Goal: Transaction & Acquisition: Subscribe to service/newsletter

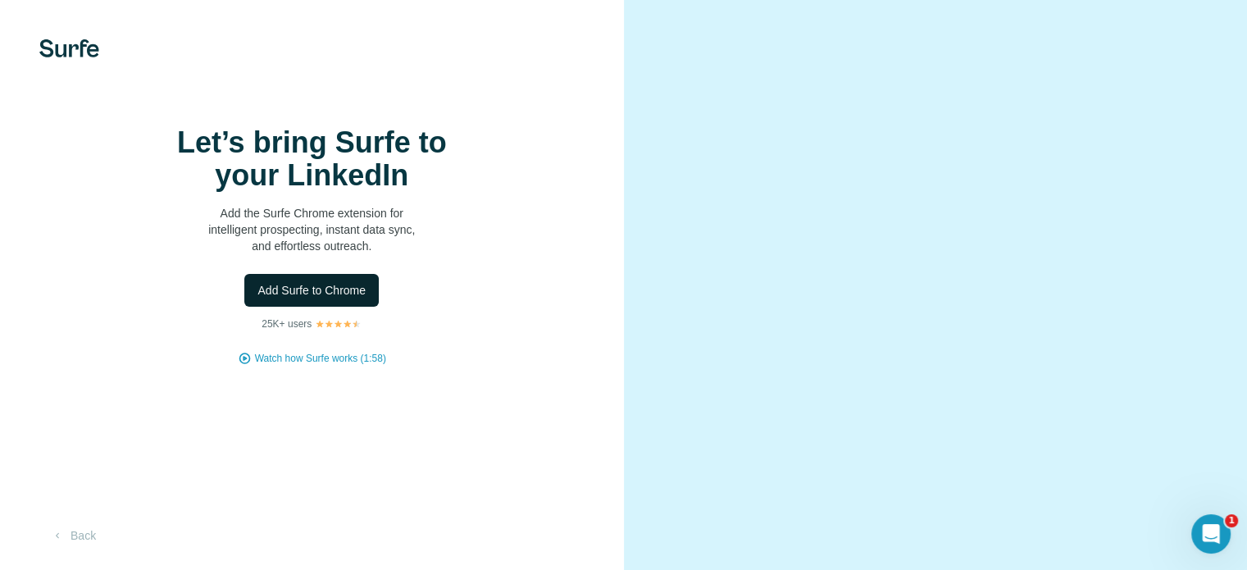
click at [370, 307] on button "Add Surfe to Chrome" at bounding box center [311, 290] width 134 height 33
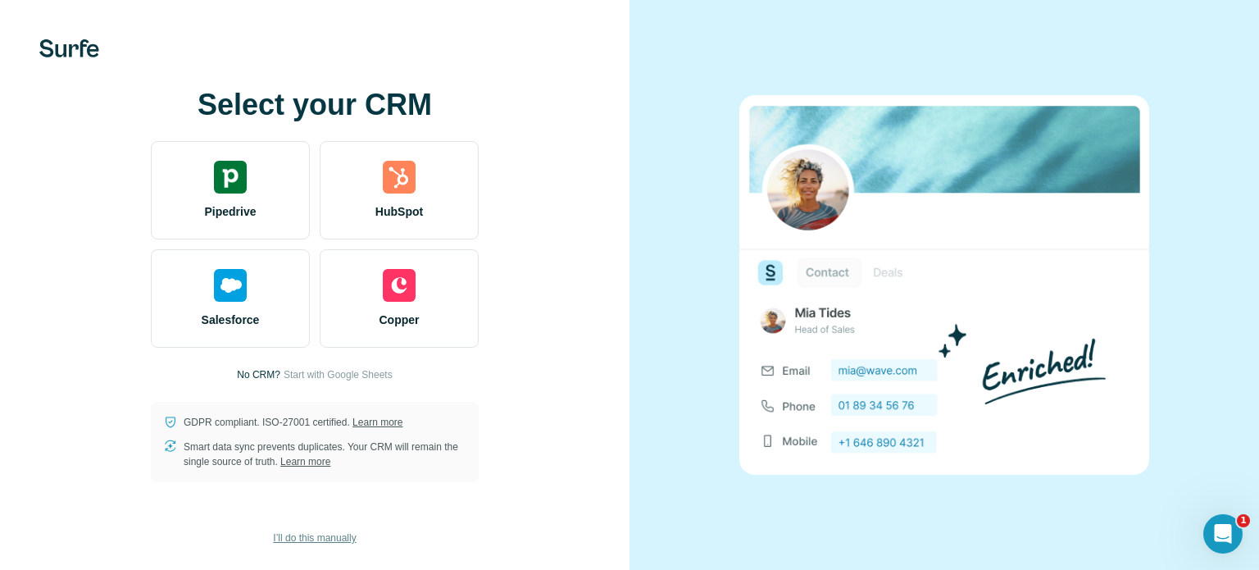
click at [344, 540] on span "I’ll do this manually" at bounding box center [314, 537] width 83 height 15
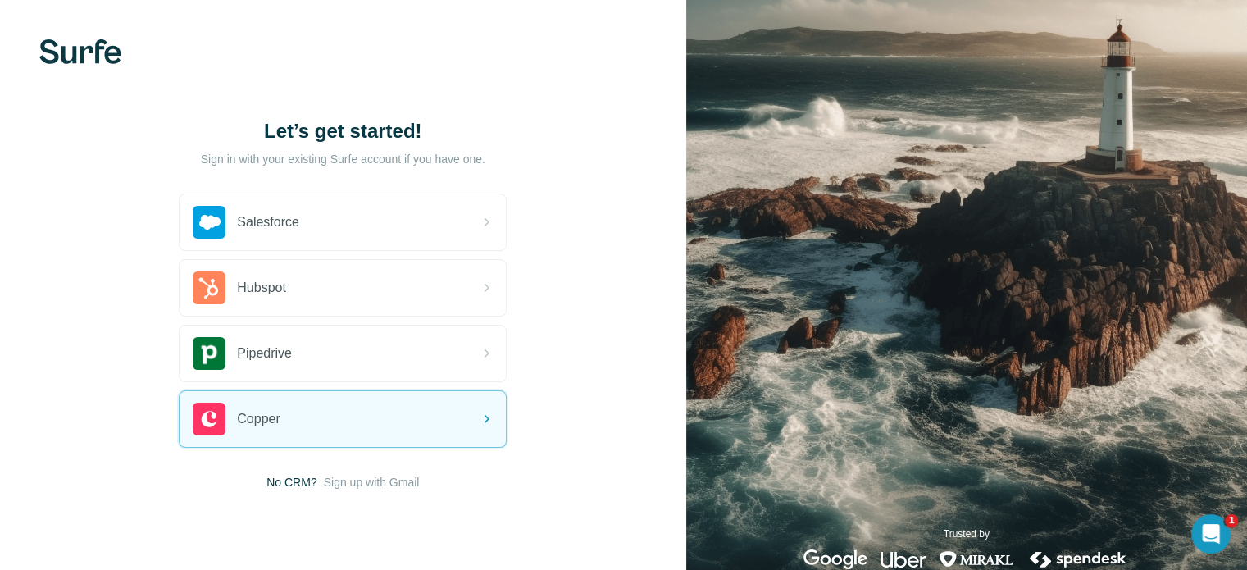
scroll to position [37, 0]
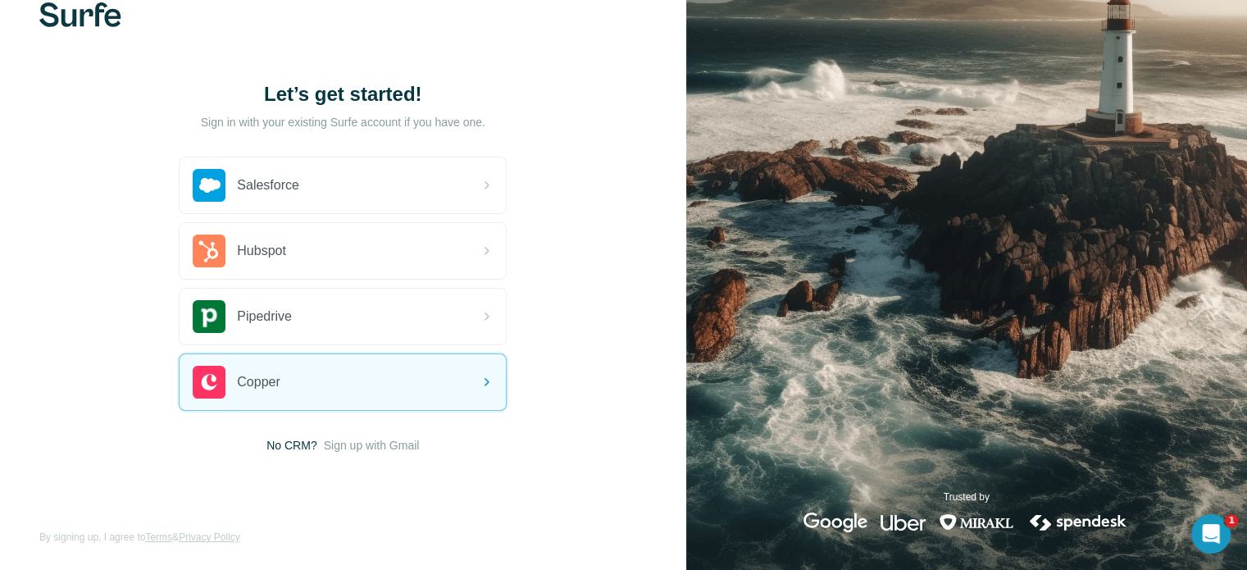
click at [516, 462] on div "Let’s get started! Sign in with your existing Surfe account if you have one. Sa…" at bounding box center [343, 267] width 686 height 608
click at [420, 443] on span "Sign up with Gmail" at bounding box center [372, 445] width 96 height 16
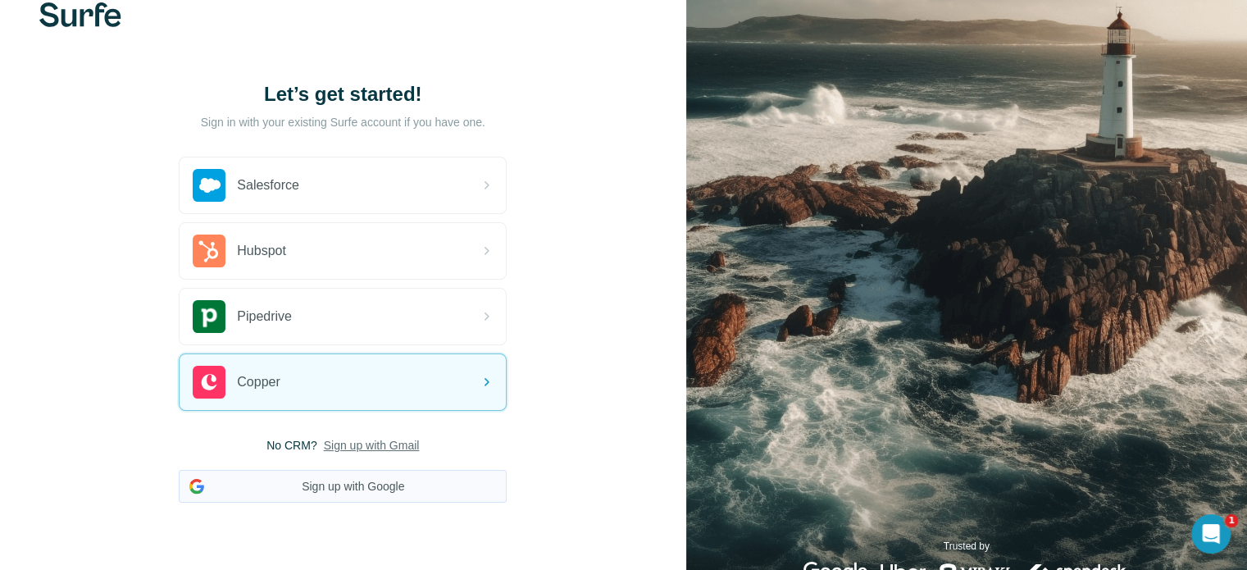
click at [419, 479] on button "Sign up with Google" at bounding box center [343, 486] width 328 height 33
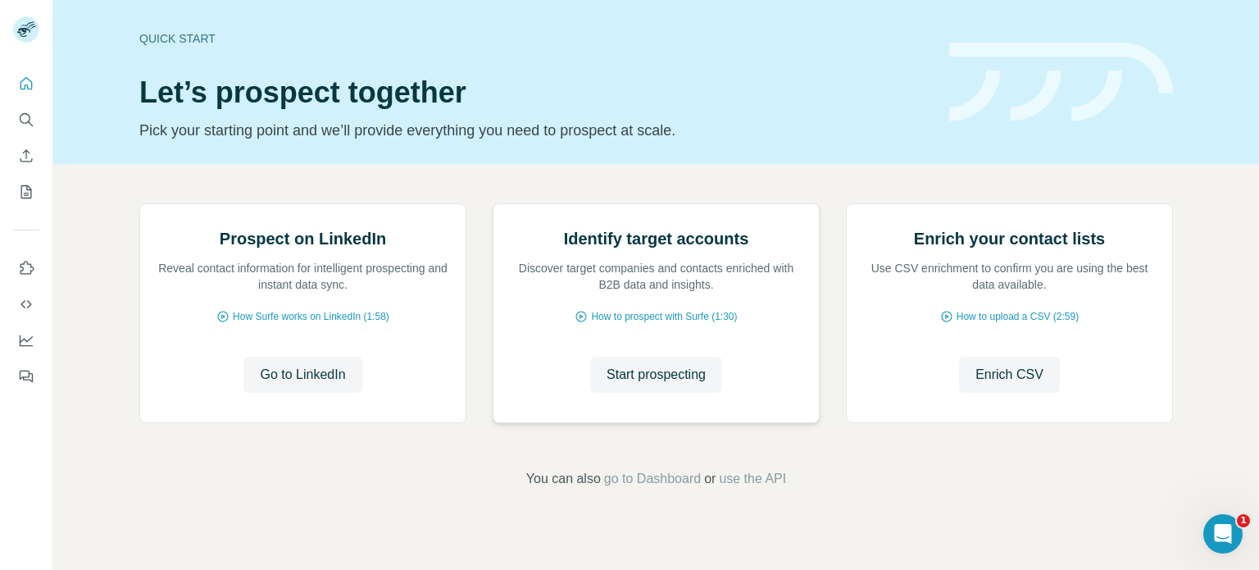
scroll to position [138, 0]
click at [23, 111] on icon "Search" at bounding box center [26, 119] width 16 height 16
click at [24, 120] on icon "Search" at bounding box center [26, 119] width 16 height 16
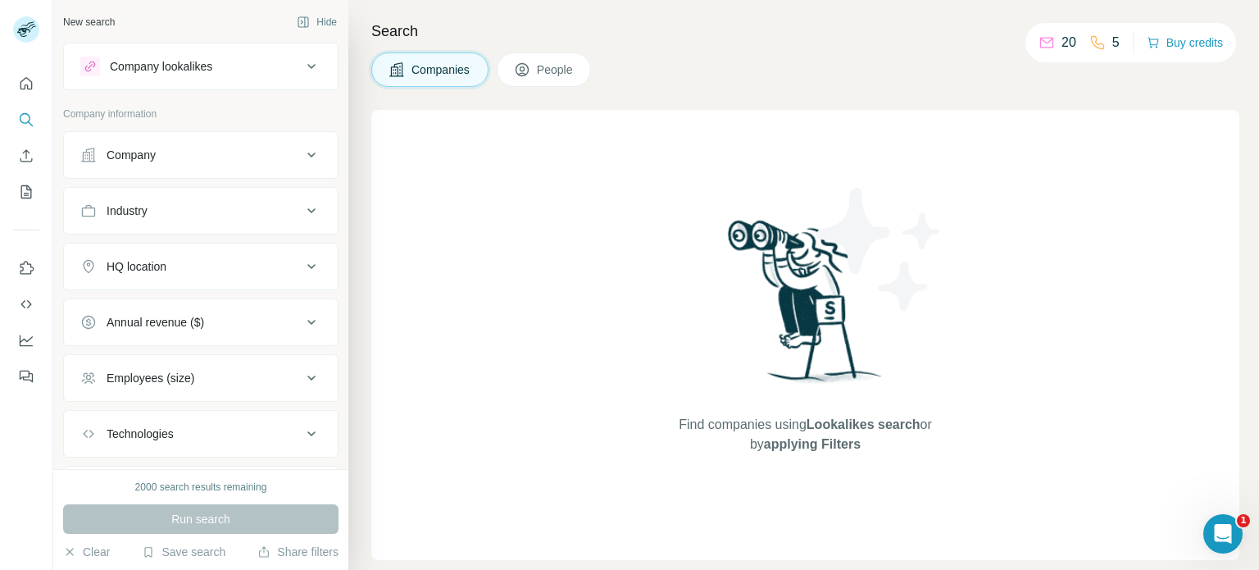
click at [272, 157] on div "Company" at bounding box center [190, 155] width 221 height 16
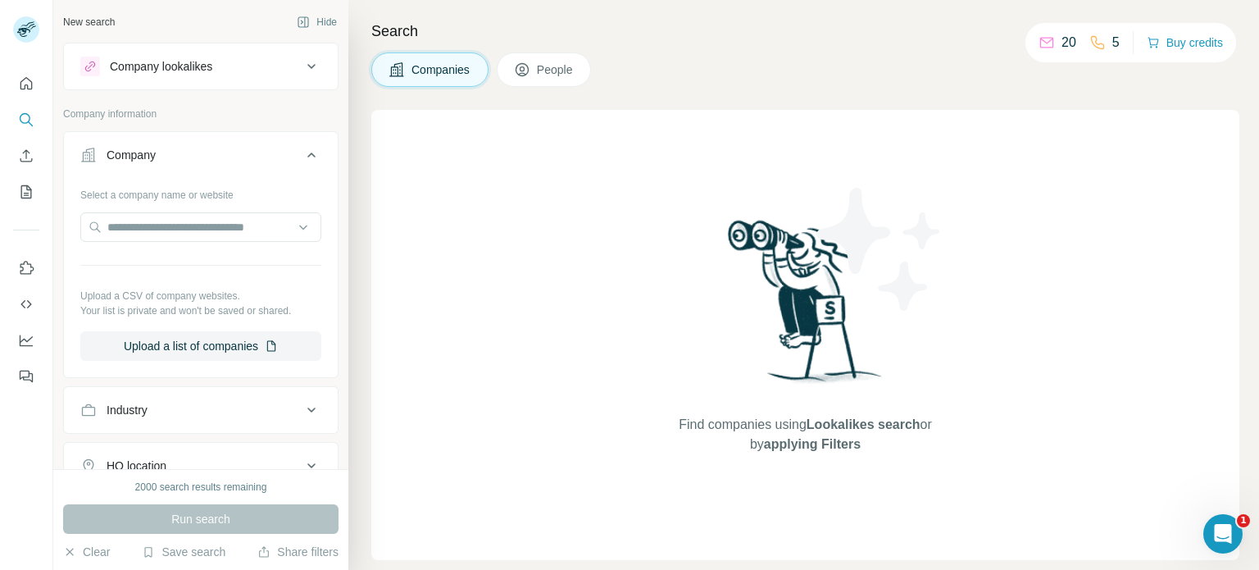
click at [272, 161] on div "Company" at bounding box center [190, 155] width 221 height 16
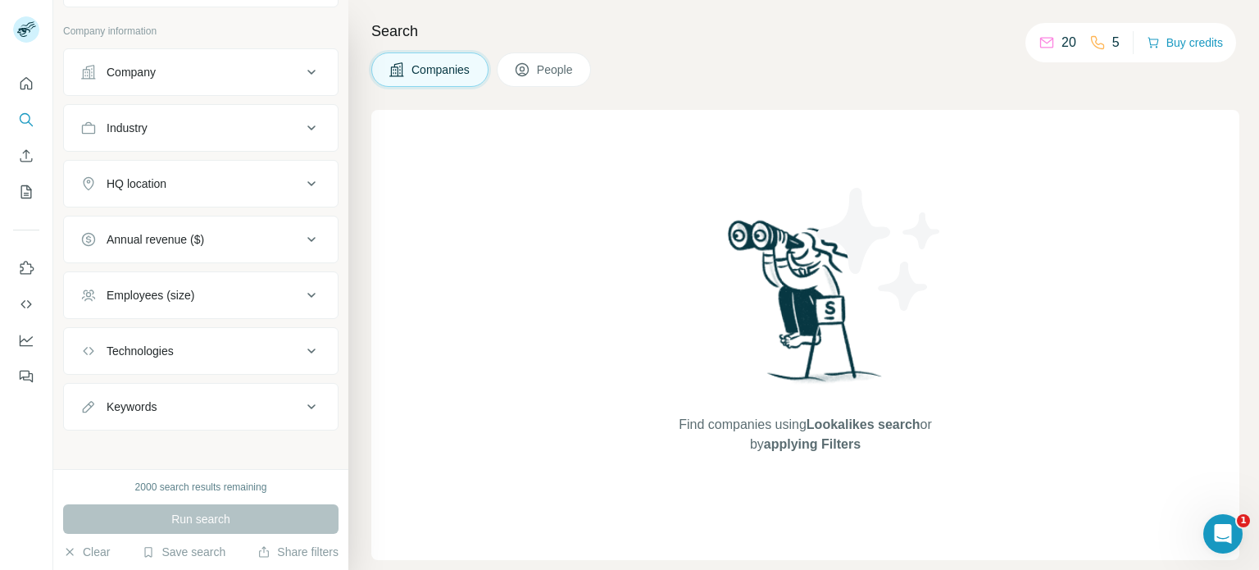
scroll to position [87, 0]
click at [252, 131] on button "Industry" at bounding box center [201, 123] width 274 height 39
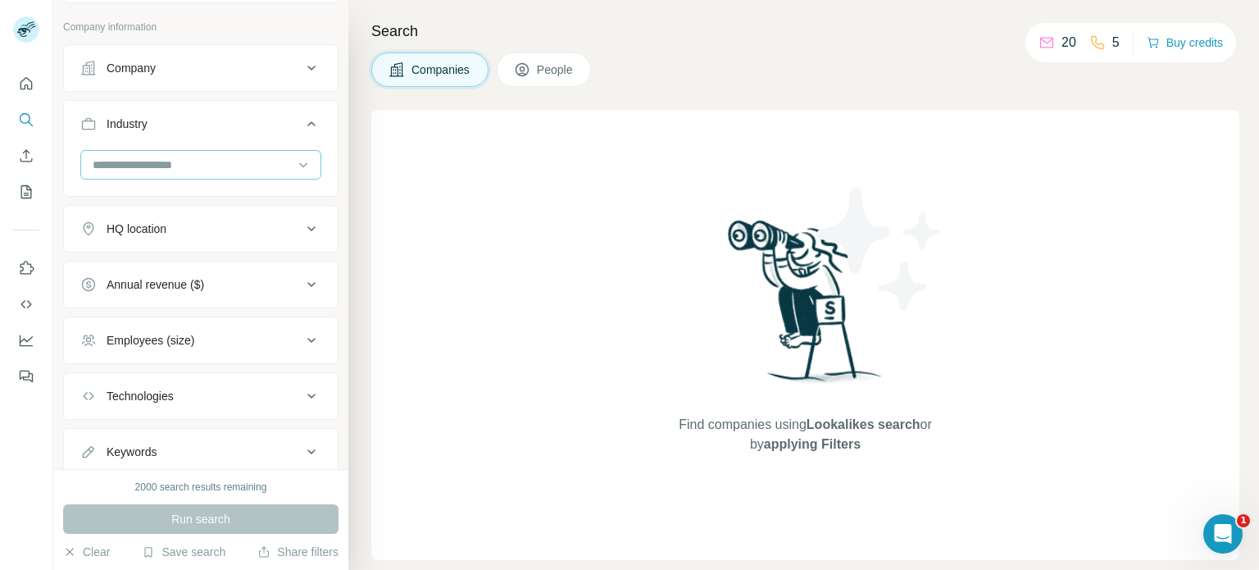
click at [250, 161] on input at bounding box center [192, 165] width 202 height 18
click at [370, 161] on div "Search Companies People Find companies using Lookalikes search or by applying F…" at bounding box center [803, 285] width 911 height 570
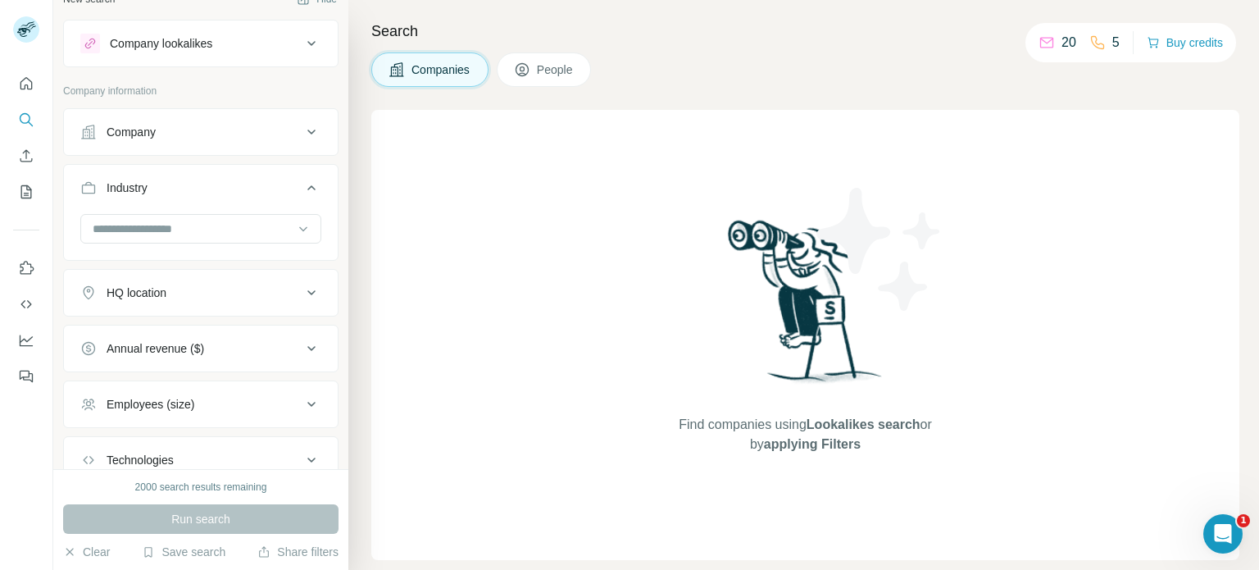
scroll to position [0, 0]
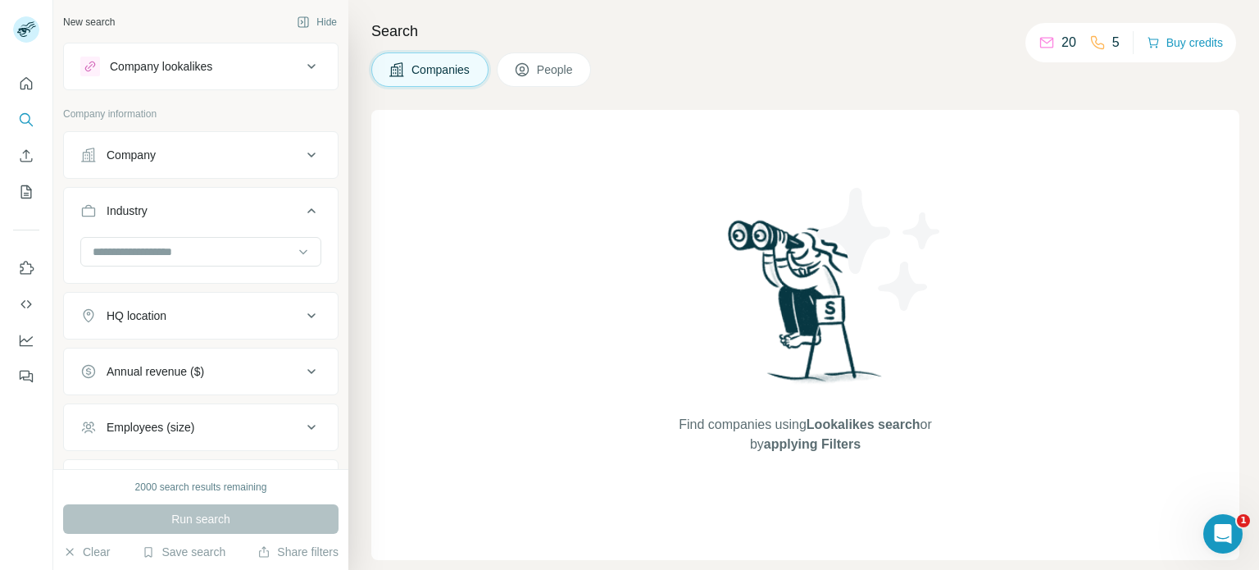
click at [302, 161] on icon at bounding box center [312, 155] width 20 height 20
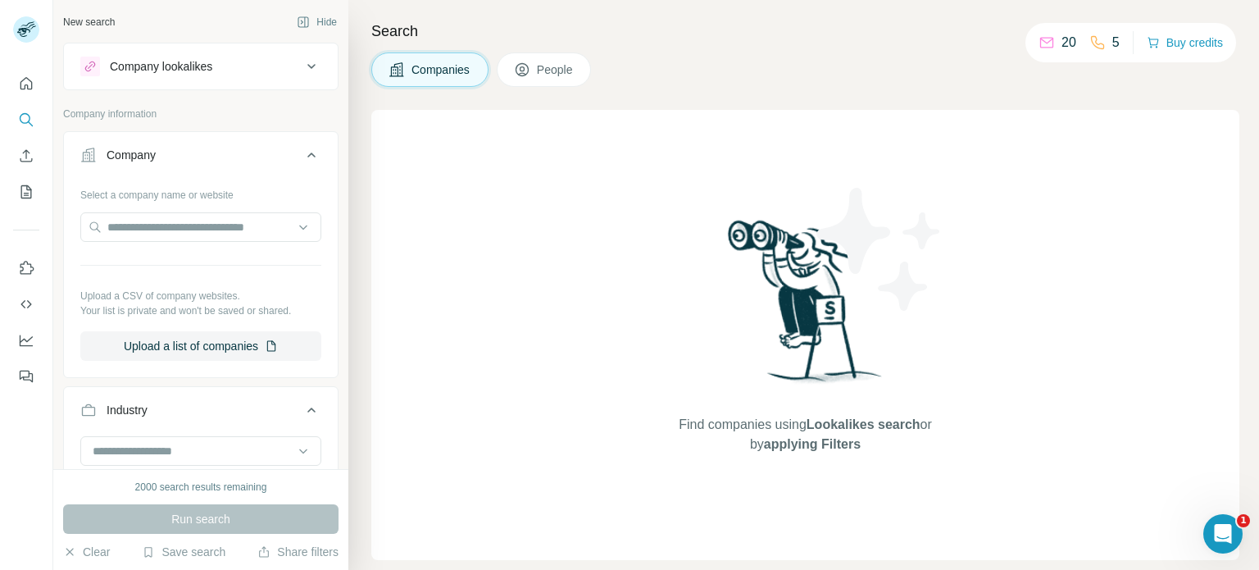
click at [229, 82] on button "Company lookalikes" at bounding box center [201, 66] width 274 height 39
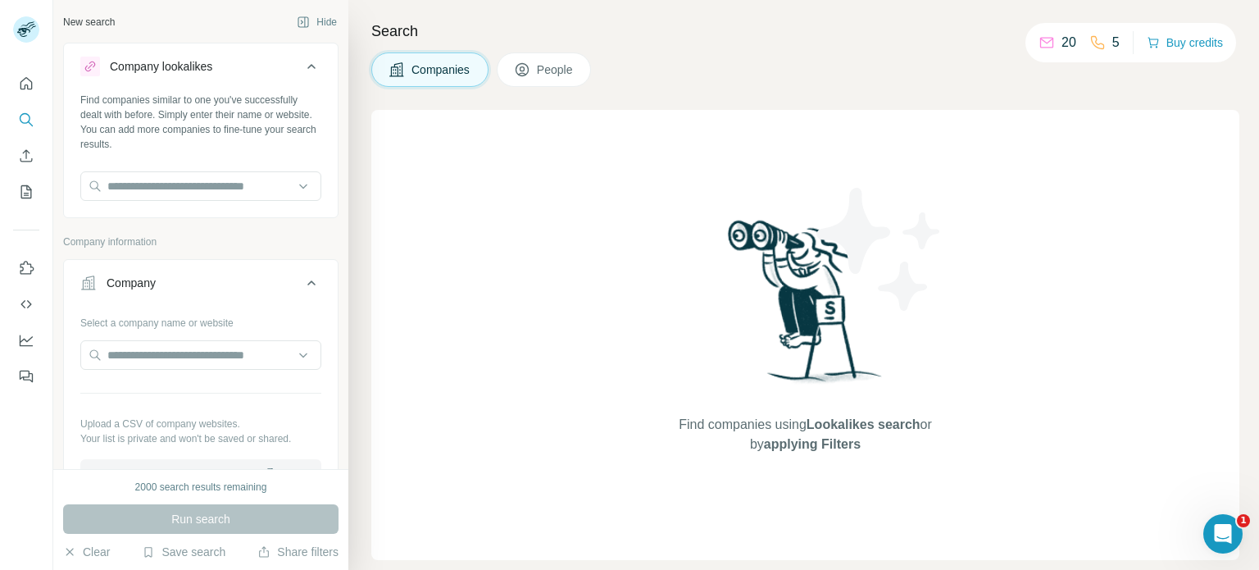
click at [234, 74] on div "Company lookalikes" at bounding box center [190, 67] width 221 height 20
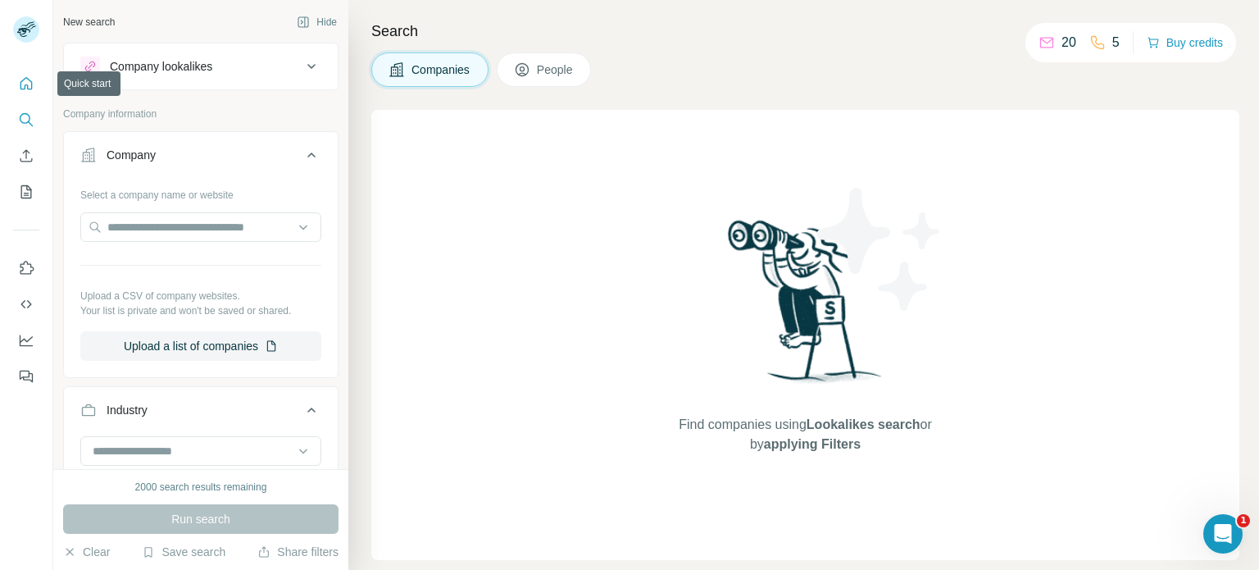
click at [20, 78] on icon "Quick start" at bounding box center [26, 83] width 16 height 16
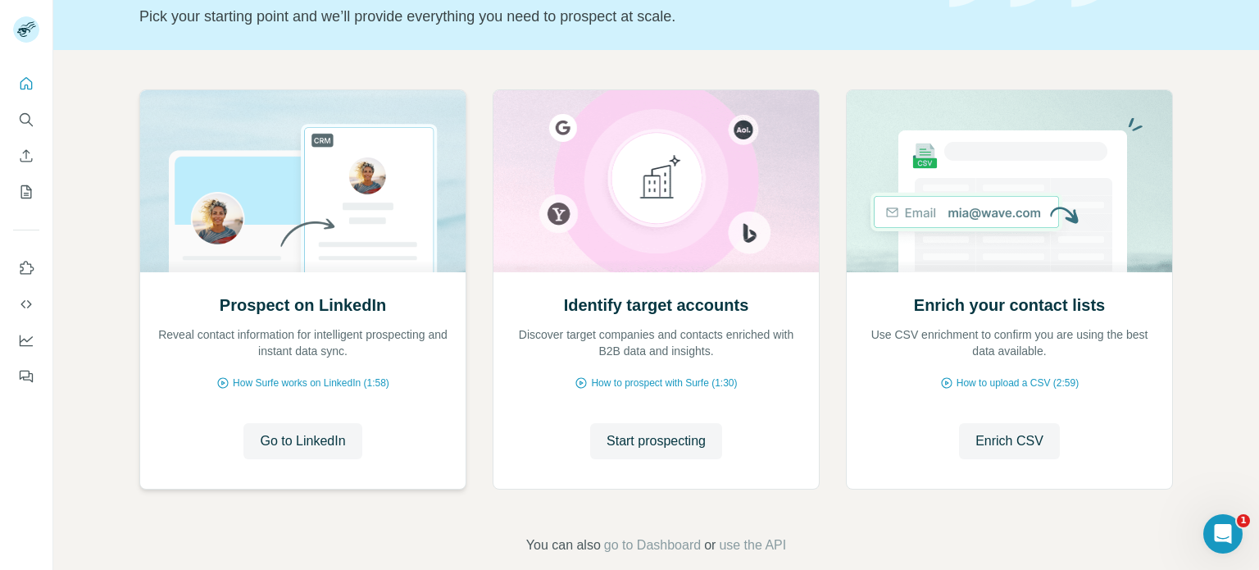
scroll to position [138, 0]
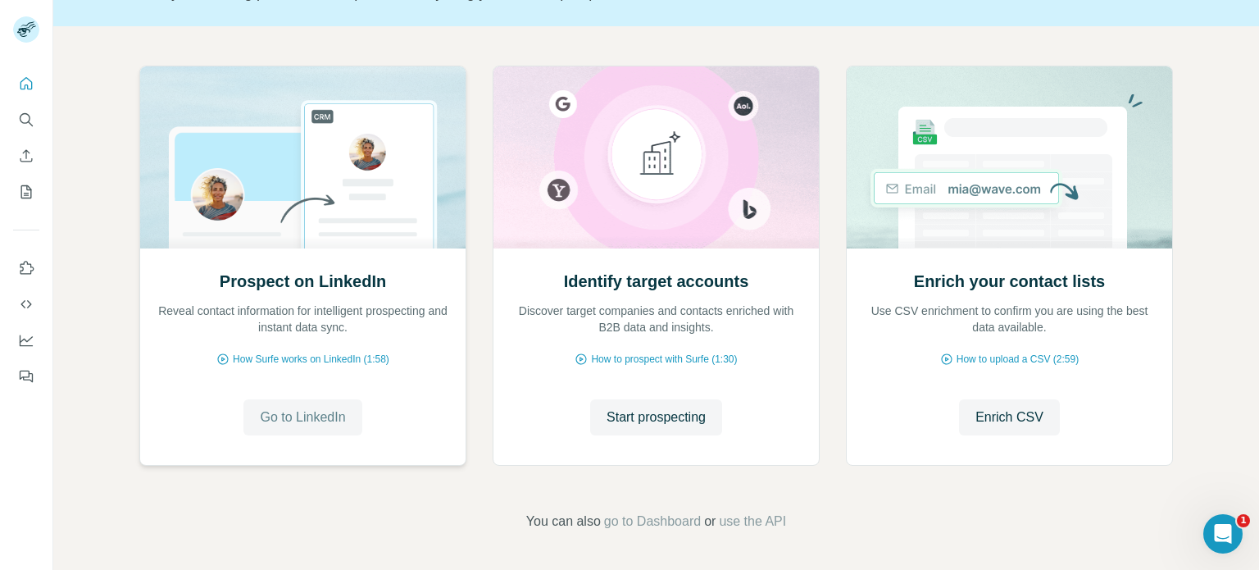
click at [272, 407] on span "Go to LinkedIn" at bounding box center [302, 417] width 85 height 20
